Goal: Task Accomplishment & Management: Use online tool/utility

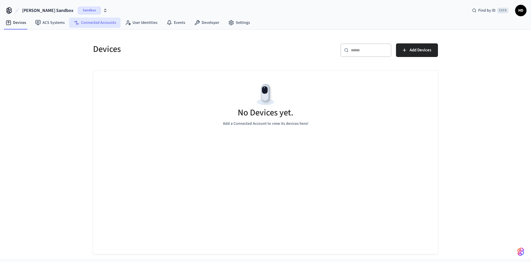
click at [91, 24] on link "Connected Accounts" at bounding box center [94, 23] width 51 height 10
click at [54, 23] on link "ACS Systems" at bounding box center [50, 23] width 39 height 10
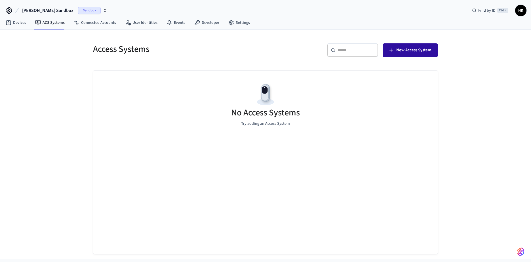
click at [410, 52] on span "New Access System" at bounding box center [413, 49] width 35 height 7
